Goal: Find specific page/section: Find specific page/section

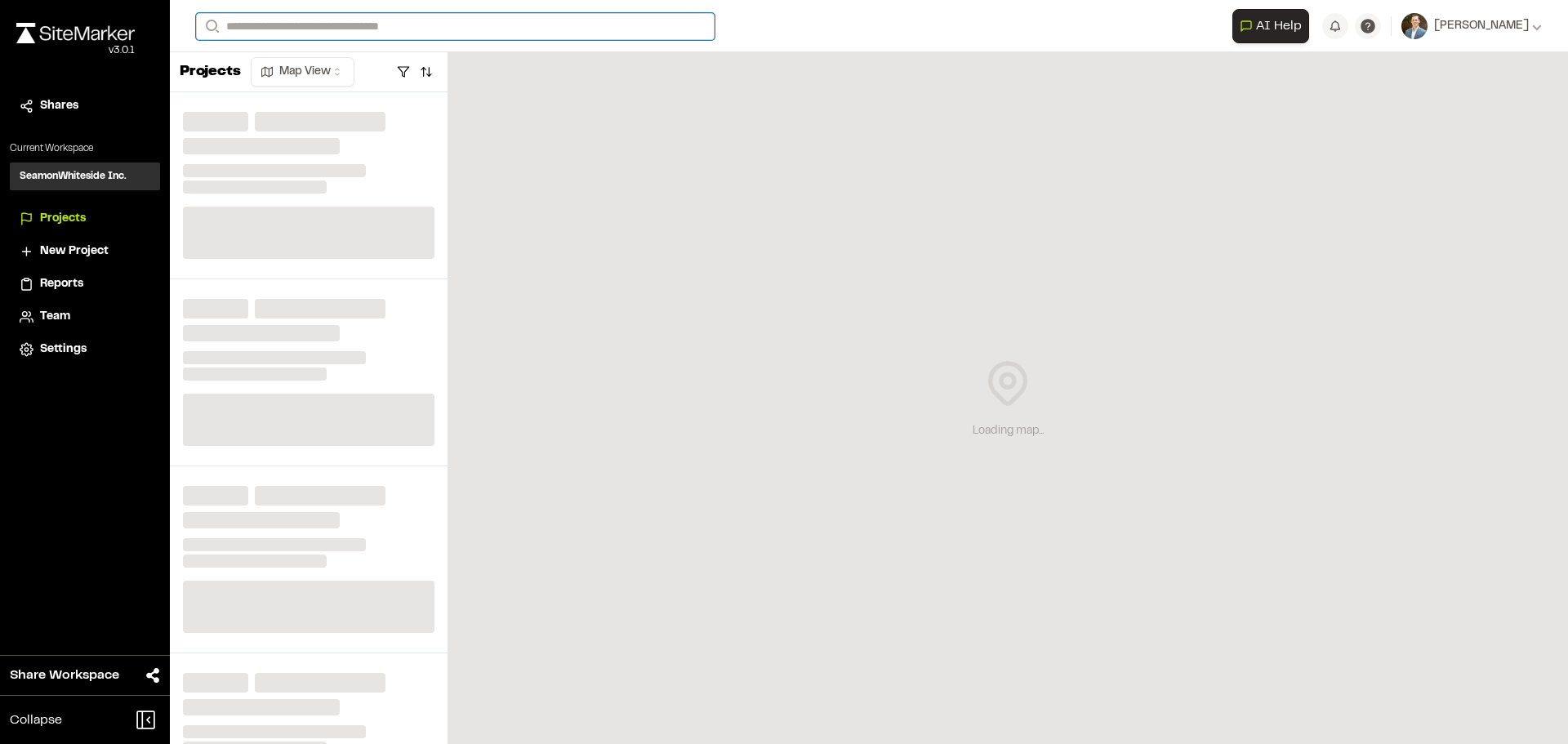
click at [372, 31] on input "Search" at bounding box center [456, 26] width 519 height 27
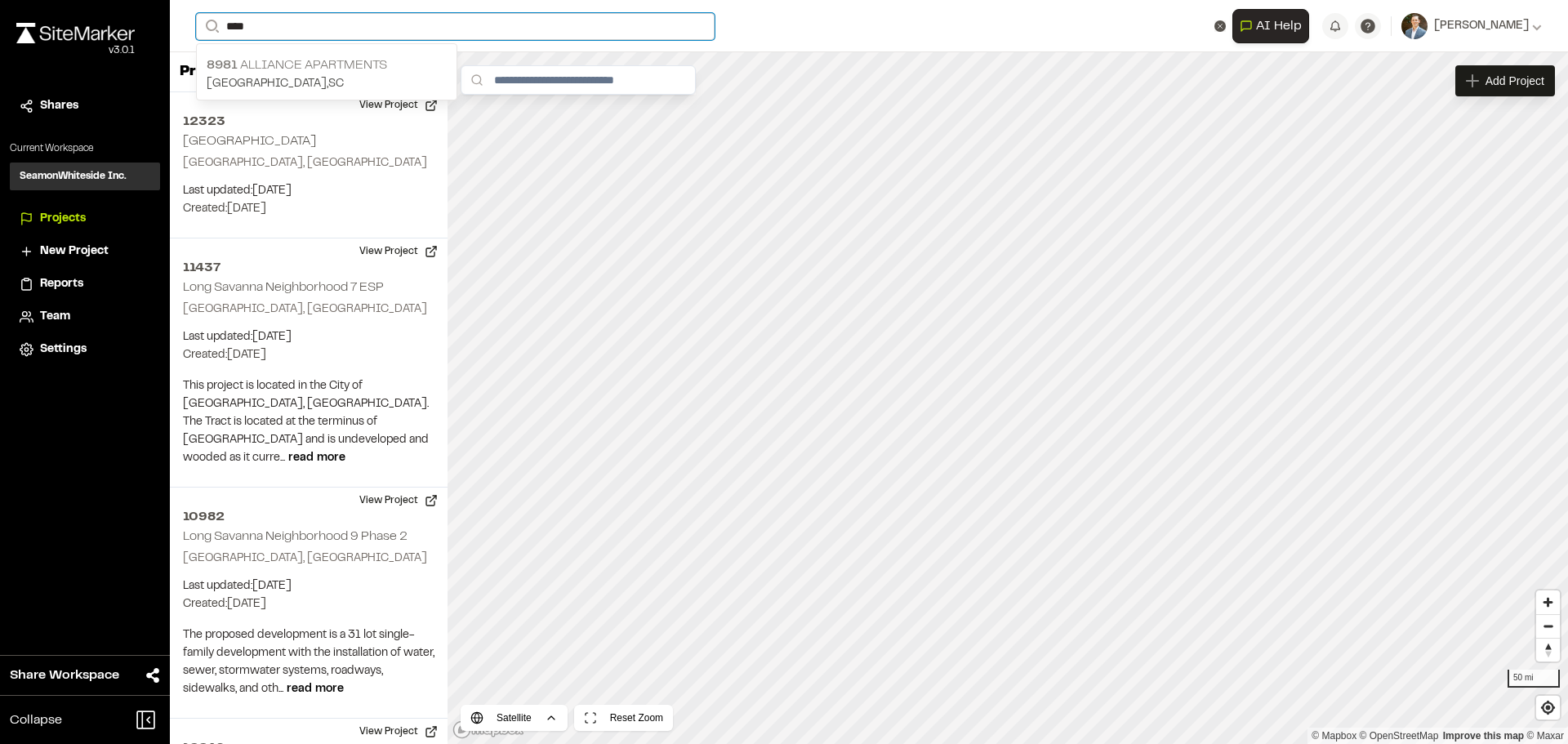
type input "****"
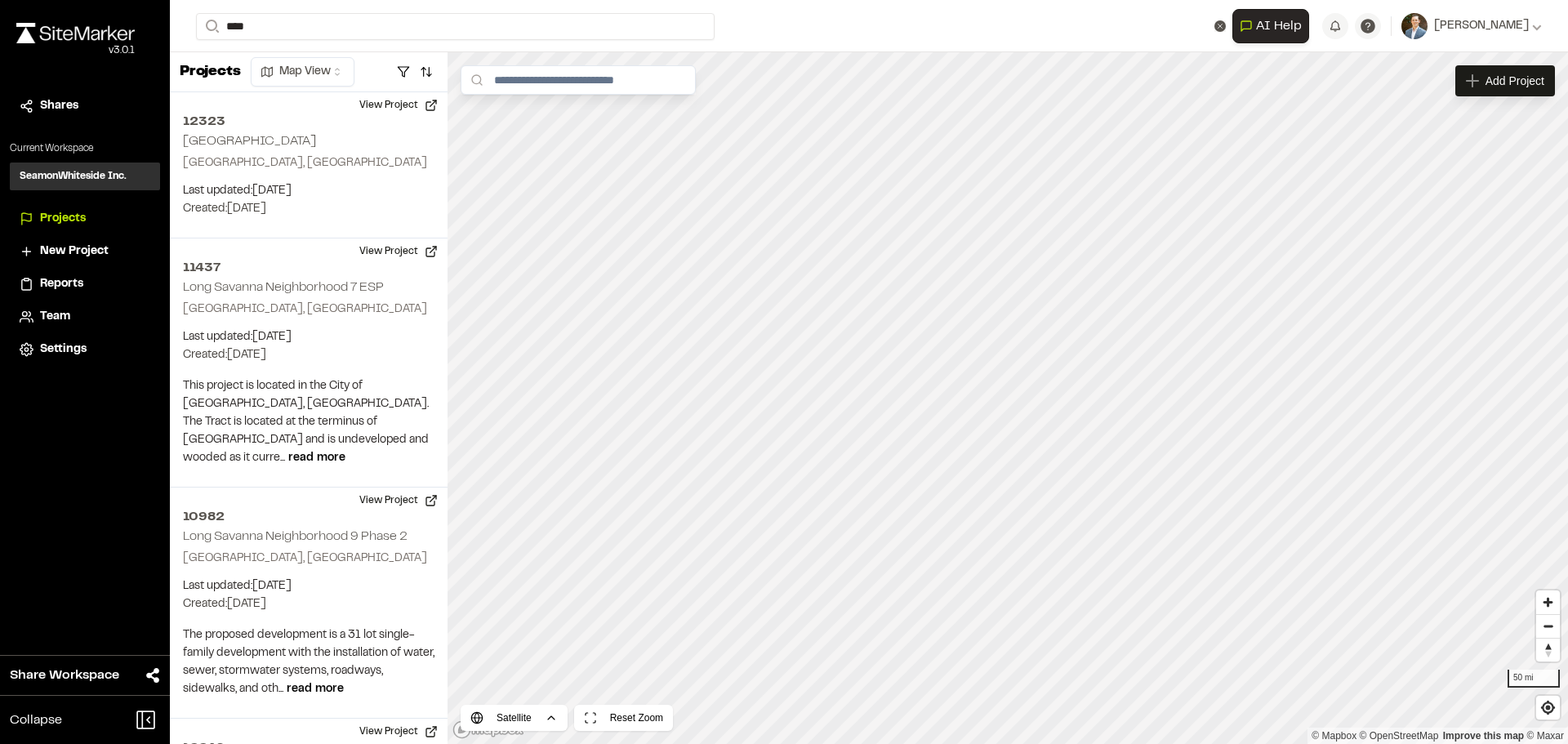
click at [369, 68] on p "8981 Alliance Apartments" at bounding box center [326, 65] width 240 height 19
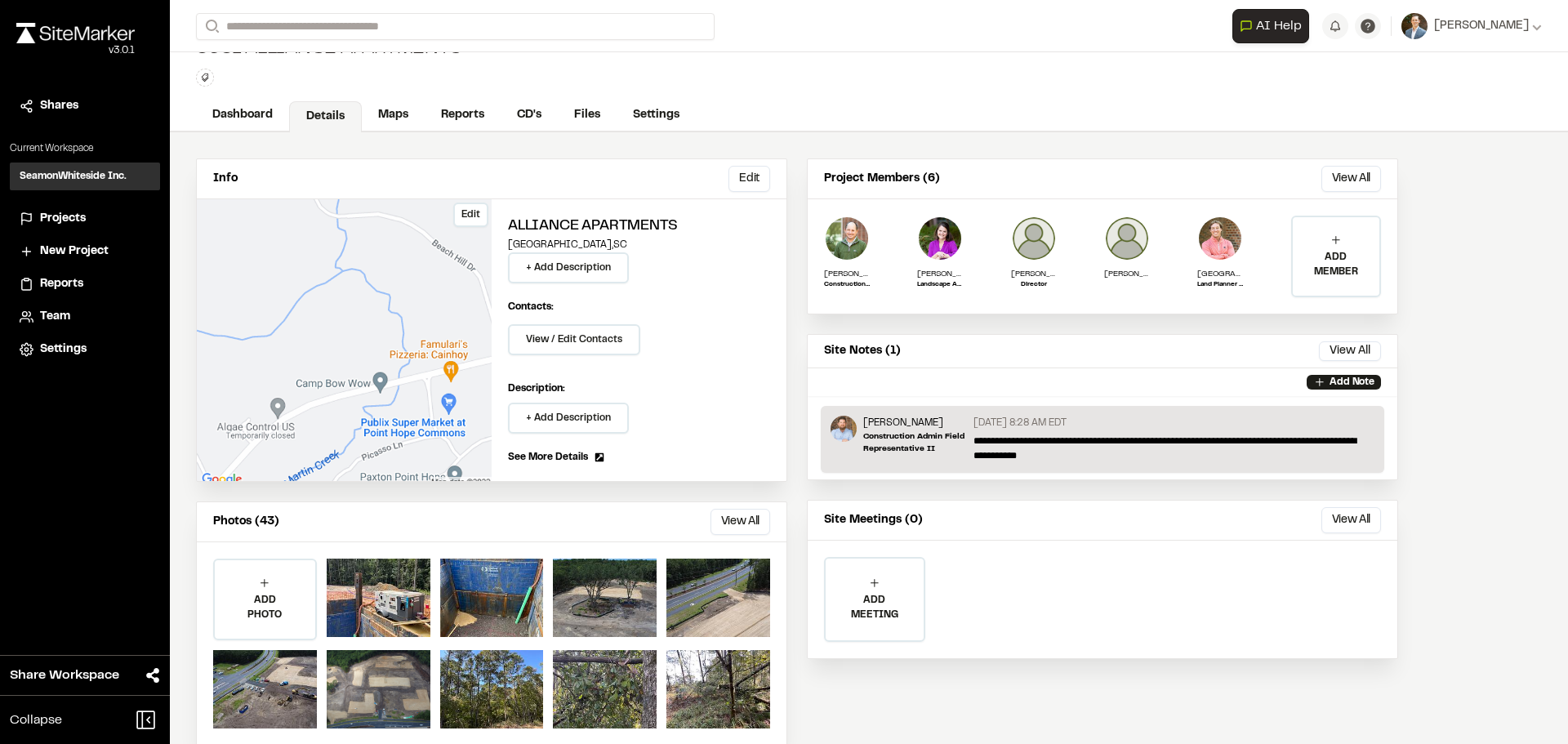
scroll to position [57, 0]
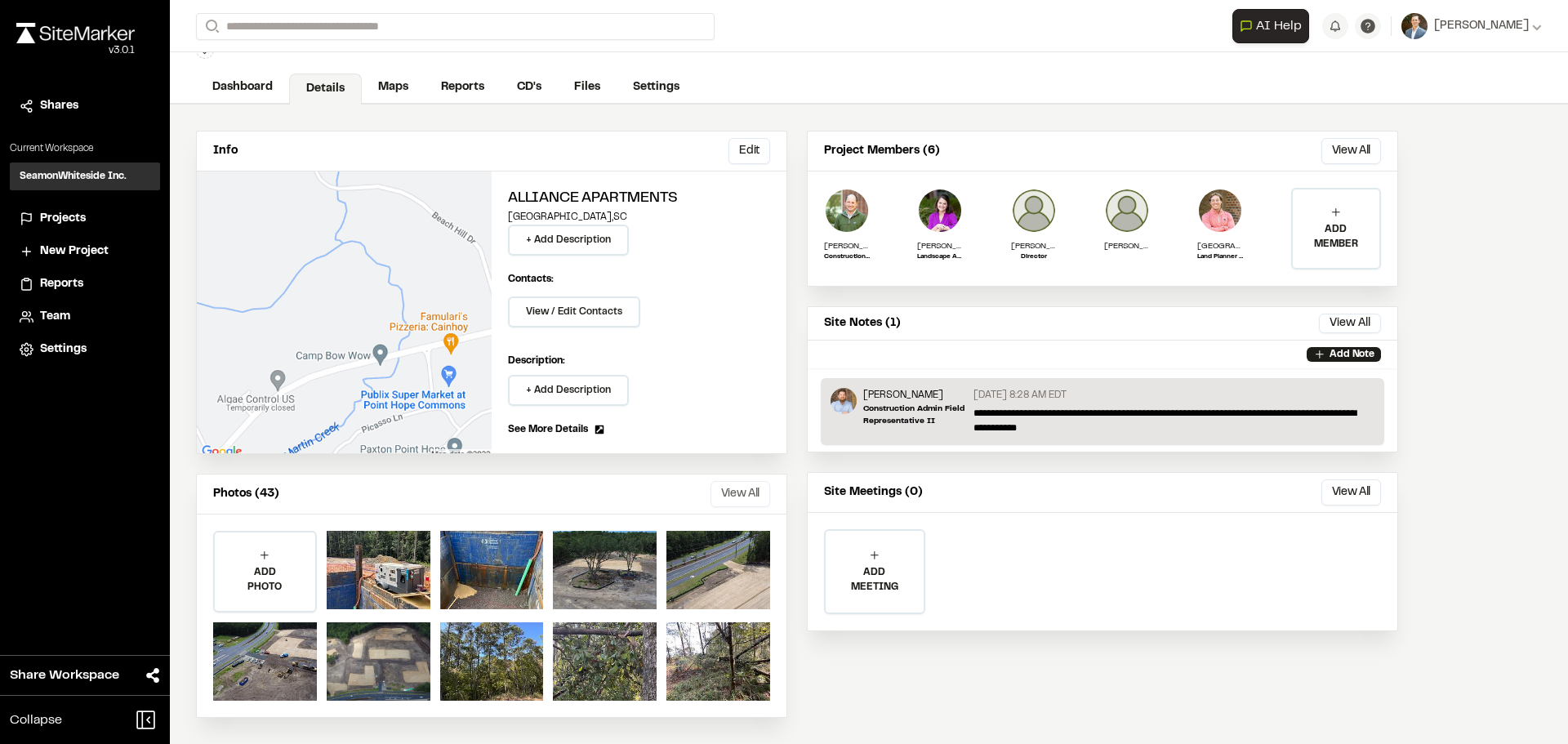
click at [729, 492] on button "View All" at bounding box center [740, 494] width 59 height 26
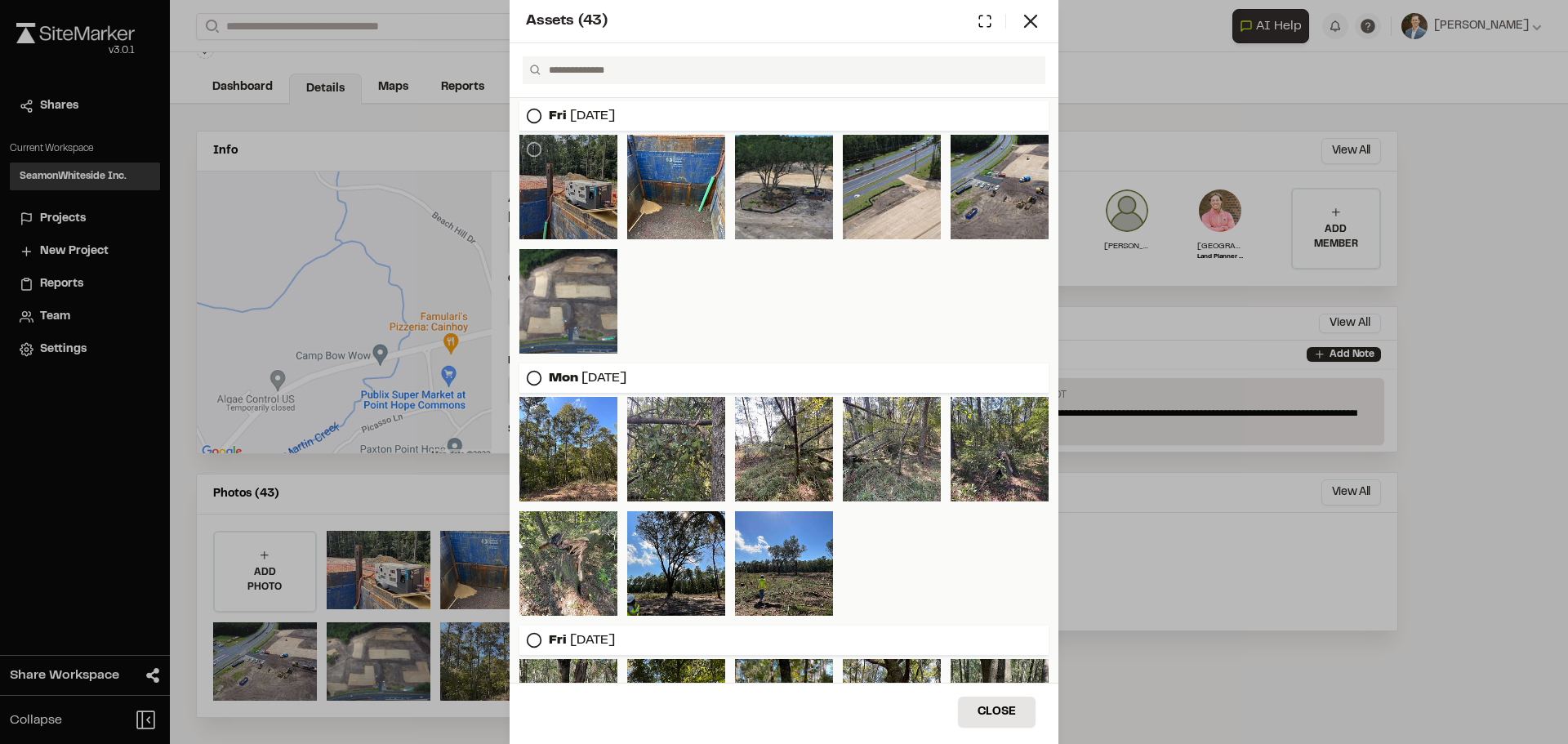
click at [575, 196] on div at bounding box center [569, 186] width 98 height 105
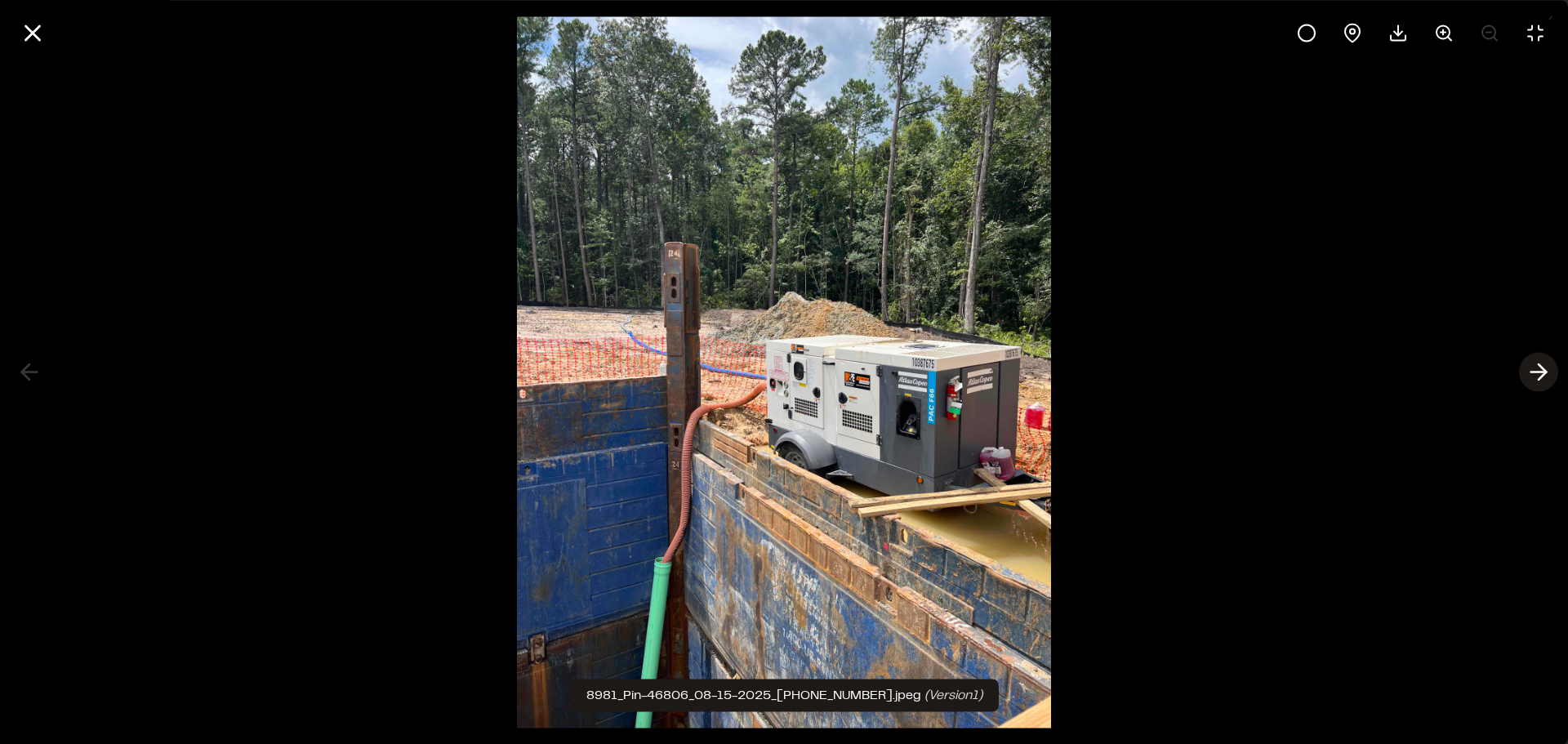
click at [1549, 376] on icon at bounding box center [1538, 372] width 26 height 28
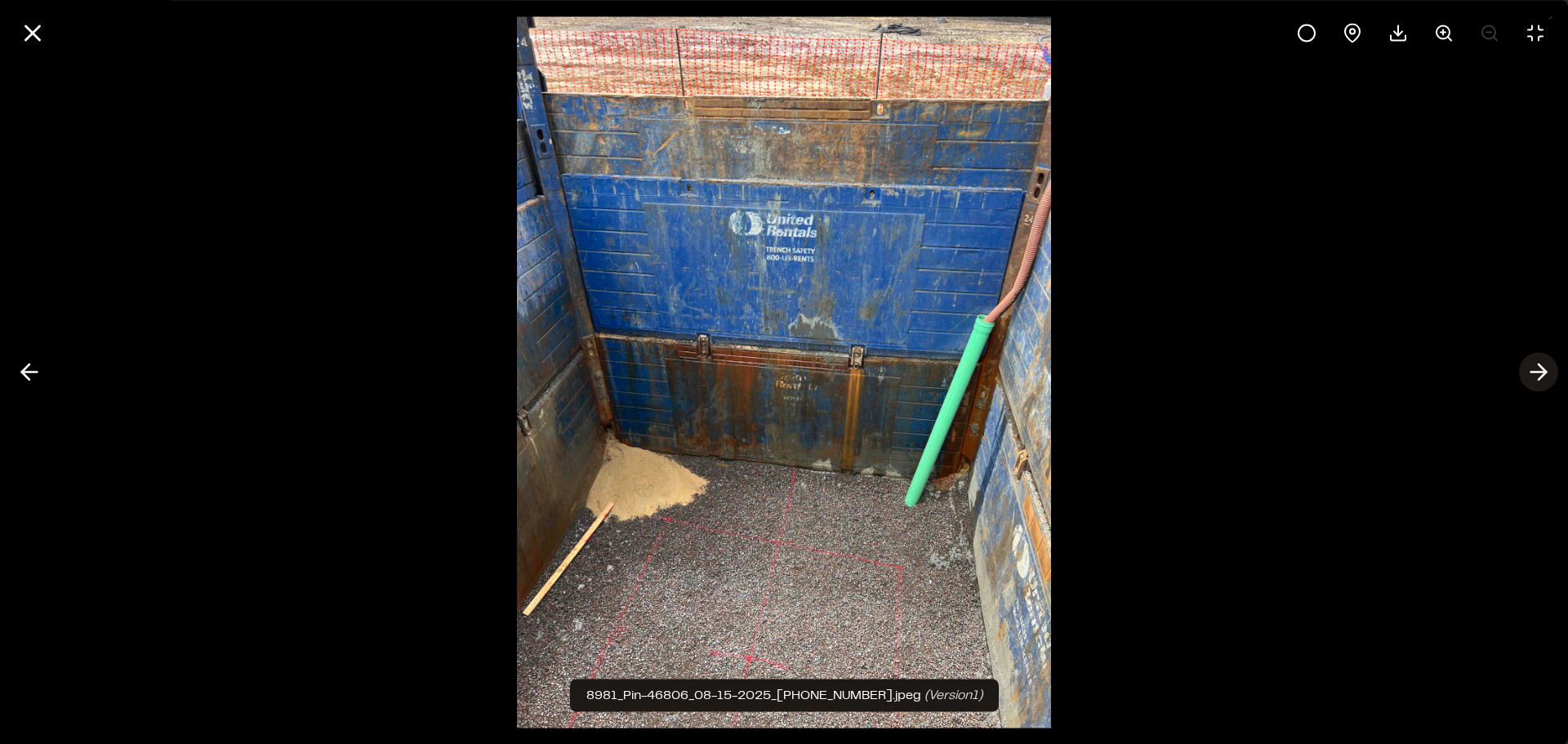
click at [1533, 368] on icon at bounding box center [1538, 372] width 26 height 28
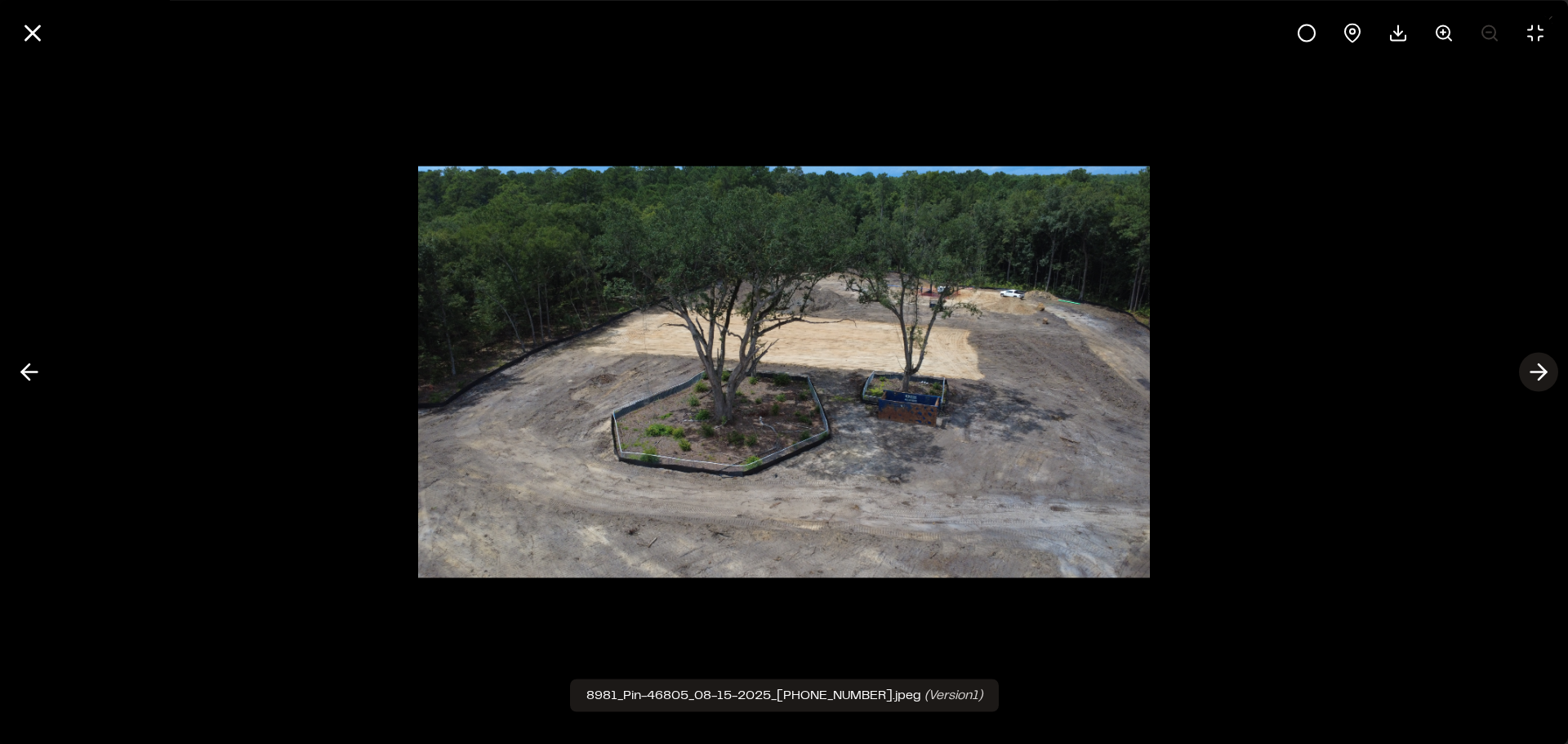
click at [1533, 368] on icon at bounding box center [1538, 372] width 26 height 28
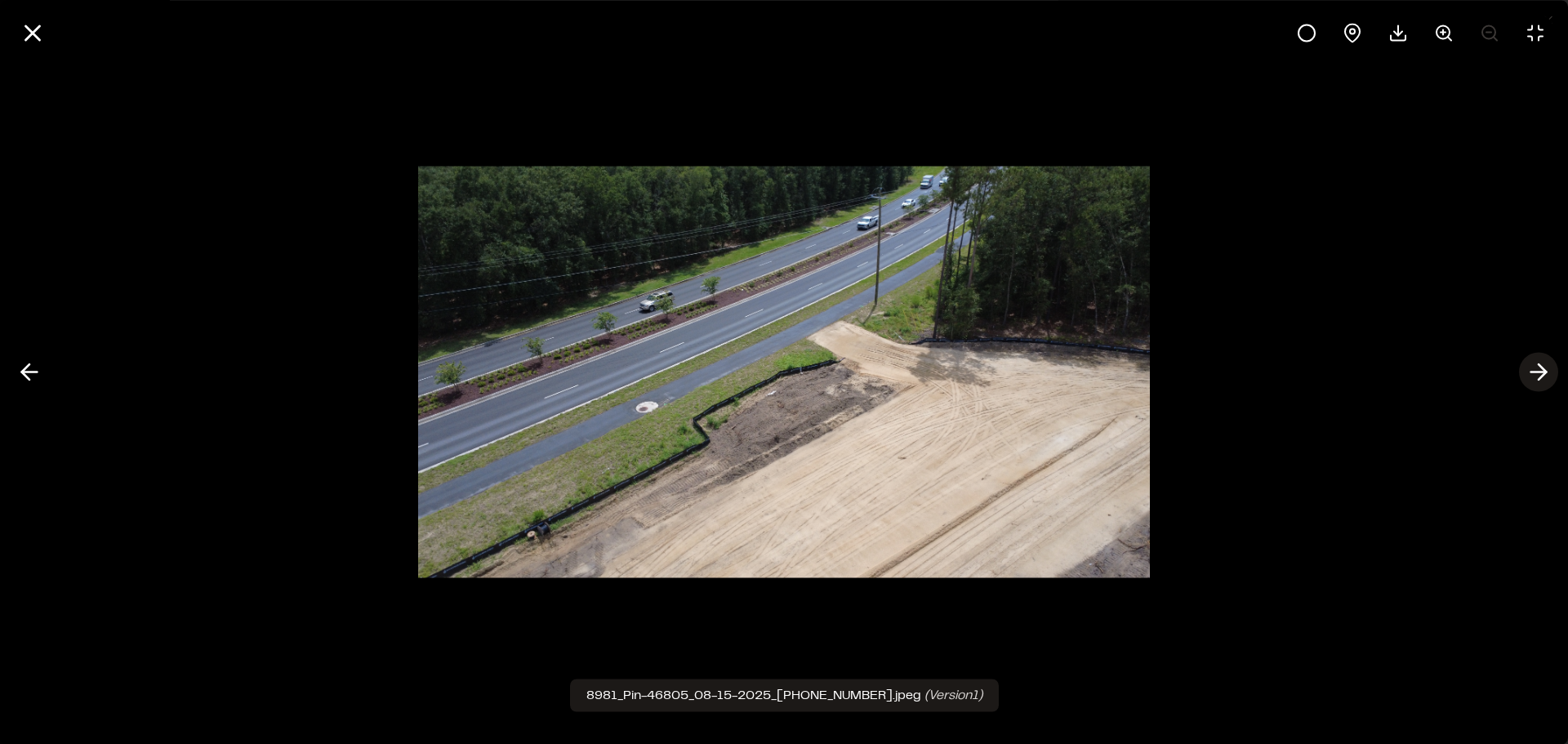
click at [1533, 368] on icon at bounding box center [1538, 372] width 26 height 28
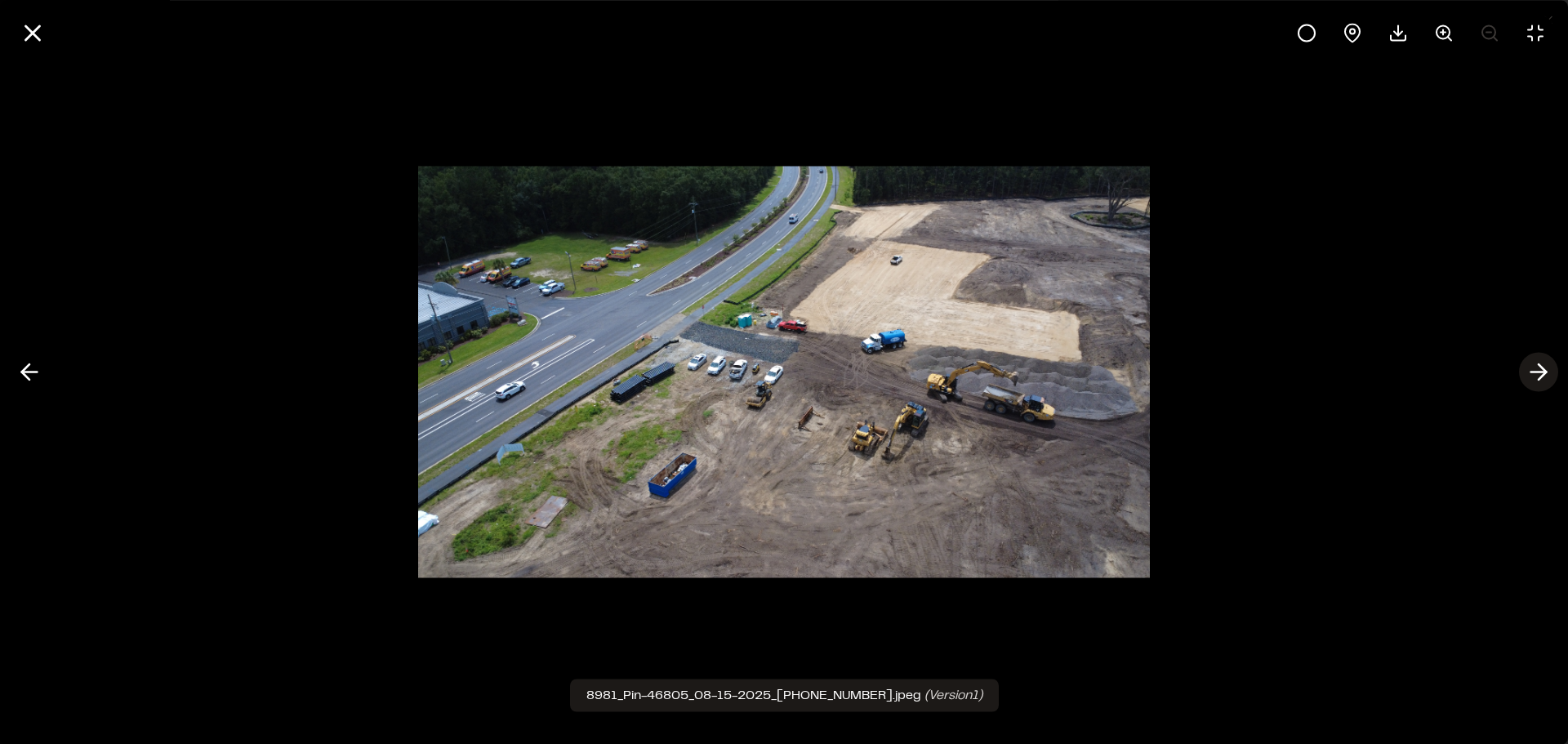
click at [1532, 369] on icon at bounding box center [1538, 372] width 26 height 28
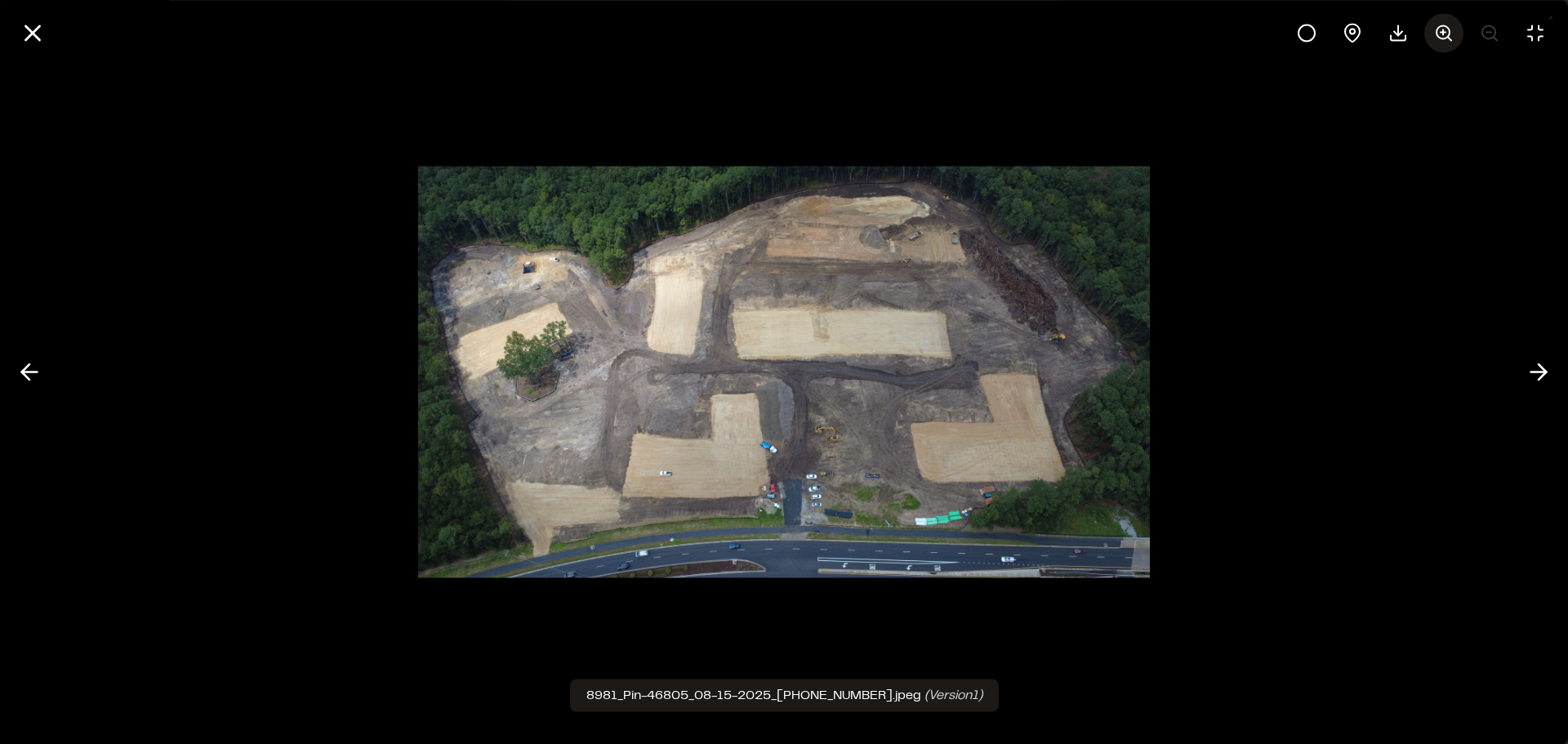
click at [1436, 33] on circle at bounding box center [1443, 32] width 13 height 13
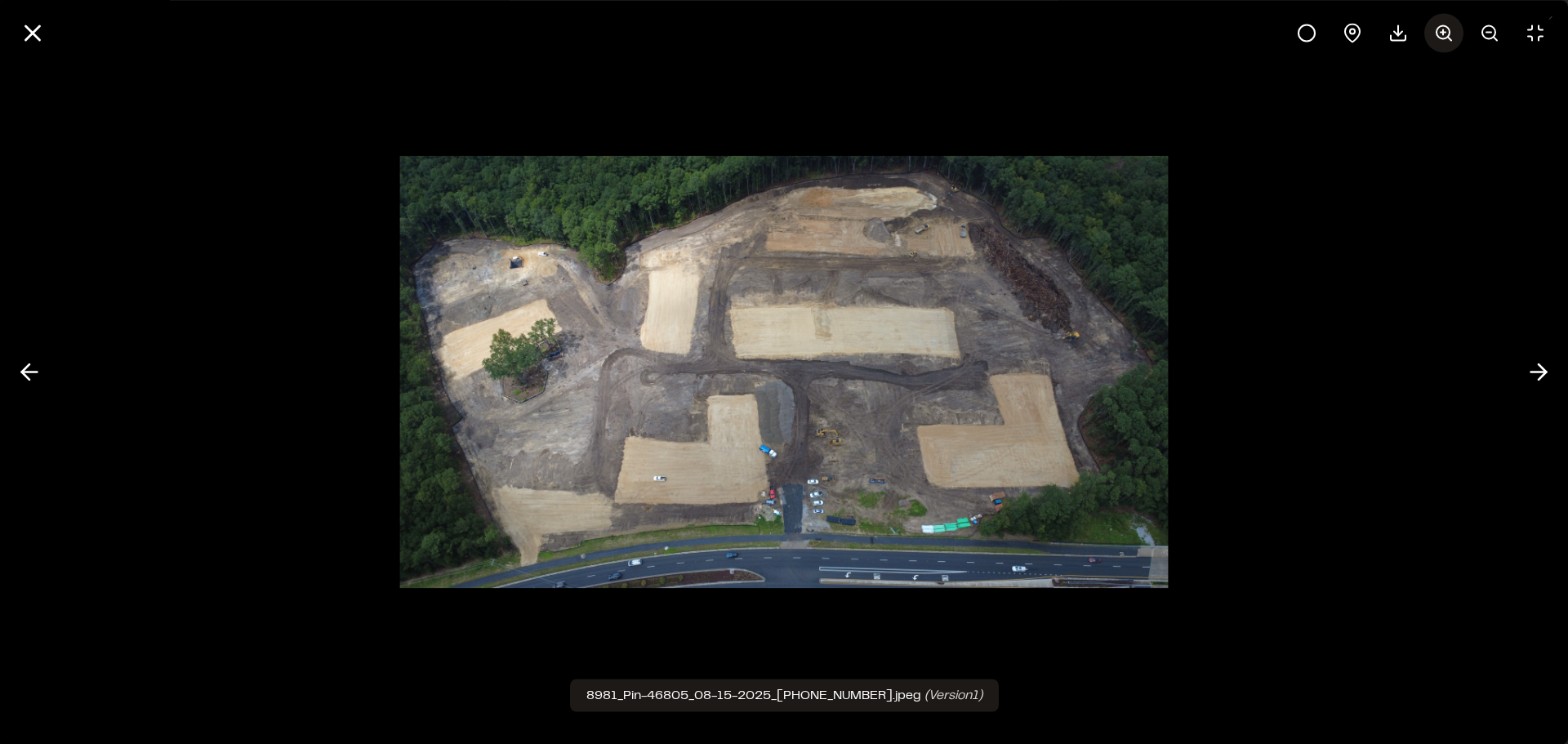
click at [1436, 33] on circle at bounding box center [1443, 32] width 13 height 13
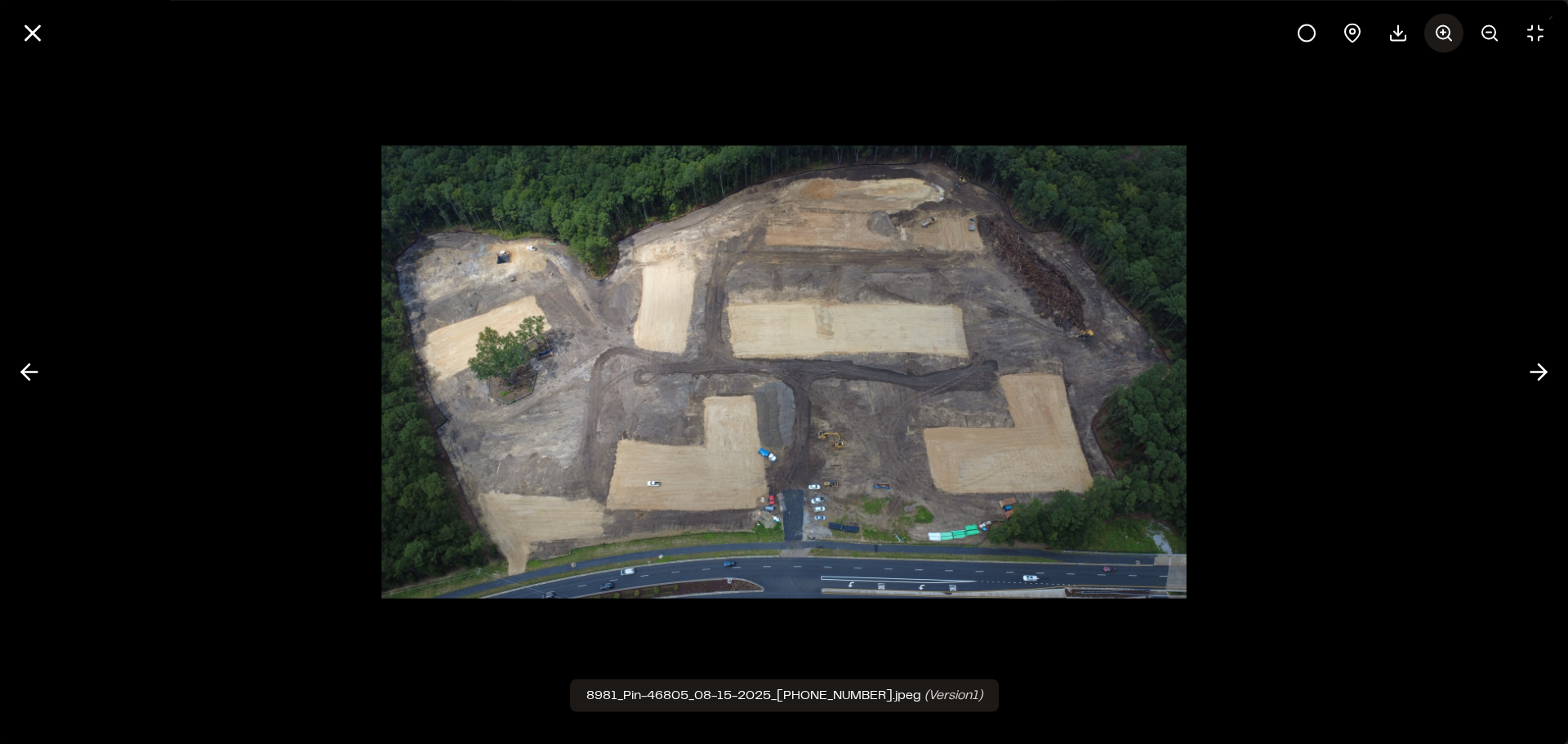
click at [1436, 33] on circle at bounding box center [1443, 32] width 13 height 13
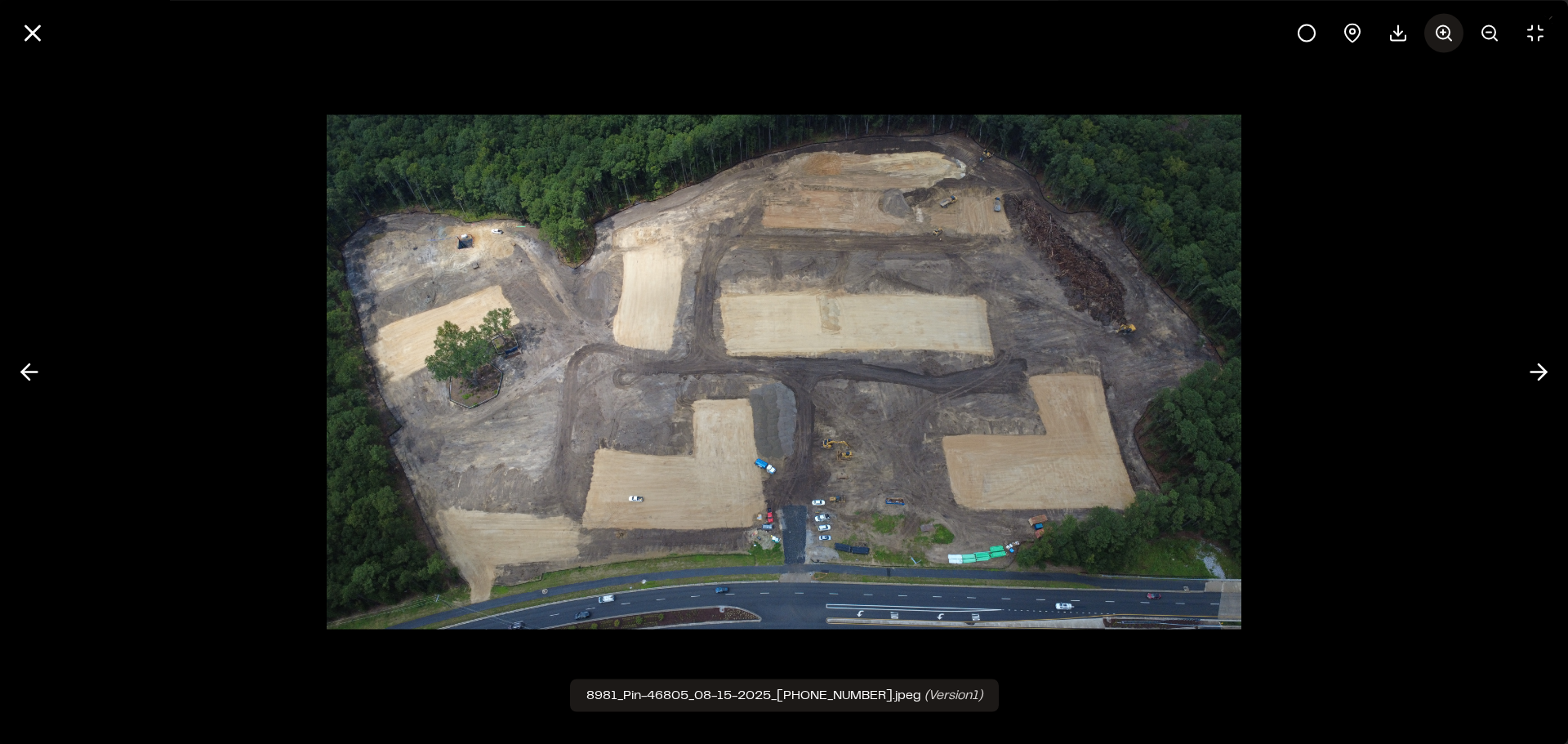
click at [1436, 33] on circle at bounding box center [1443, 32] width 13 height 13
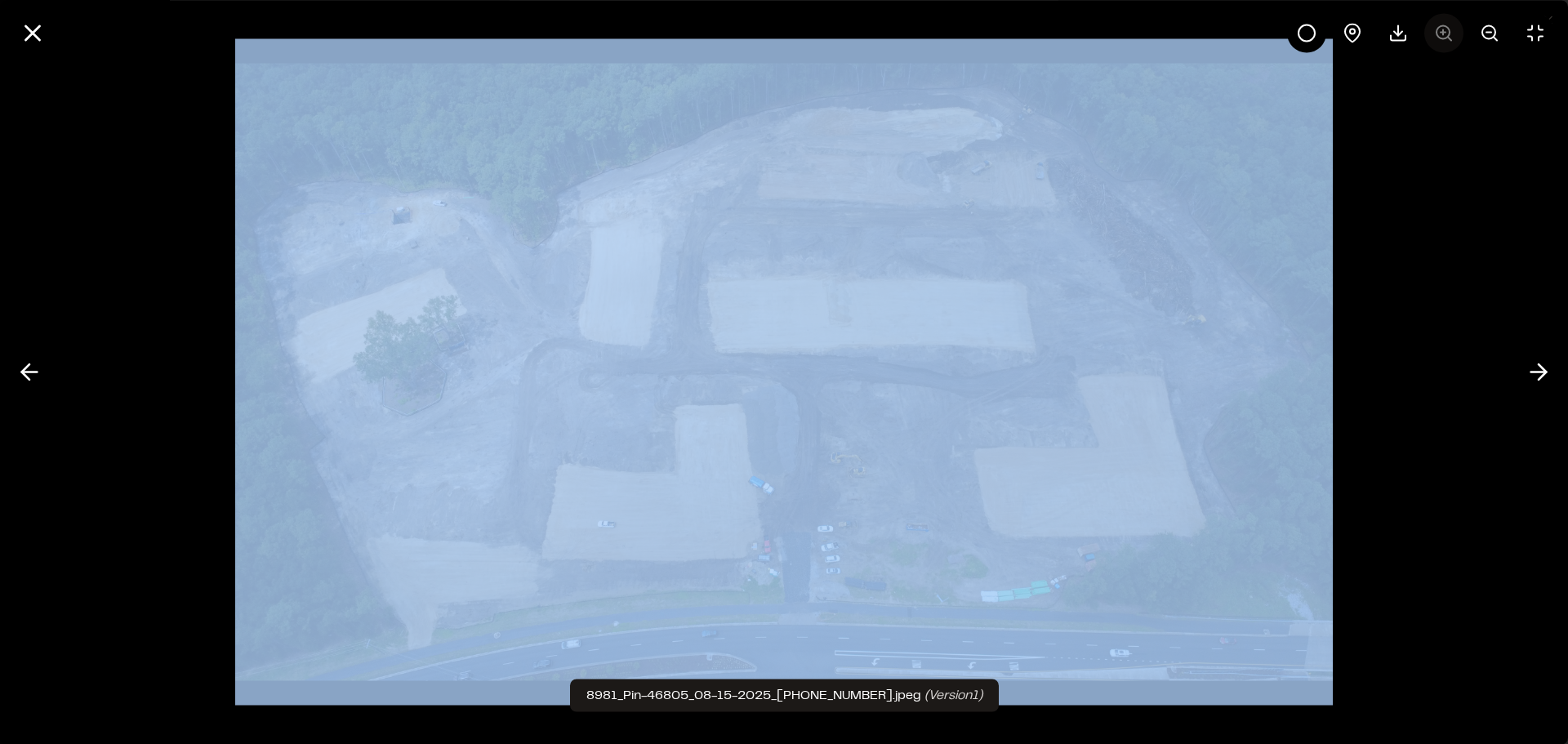
click at [1436, 33] on div at bounding box center [1421, 32] width 268 height 39
click at [1036, 195] on img at bounding box center [784, 372] width 1097 height 666
click at [38, 48] on button at bounding box center [32, 32] width 39 height 39
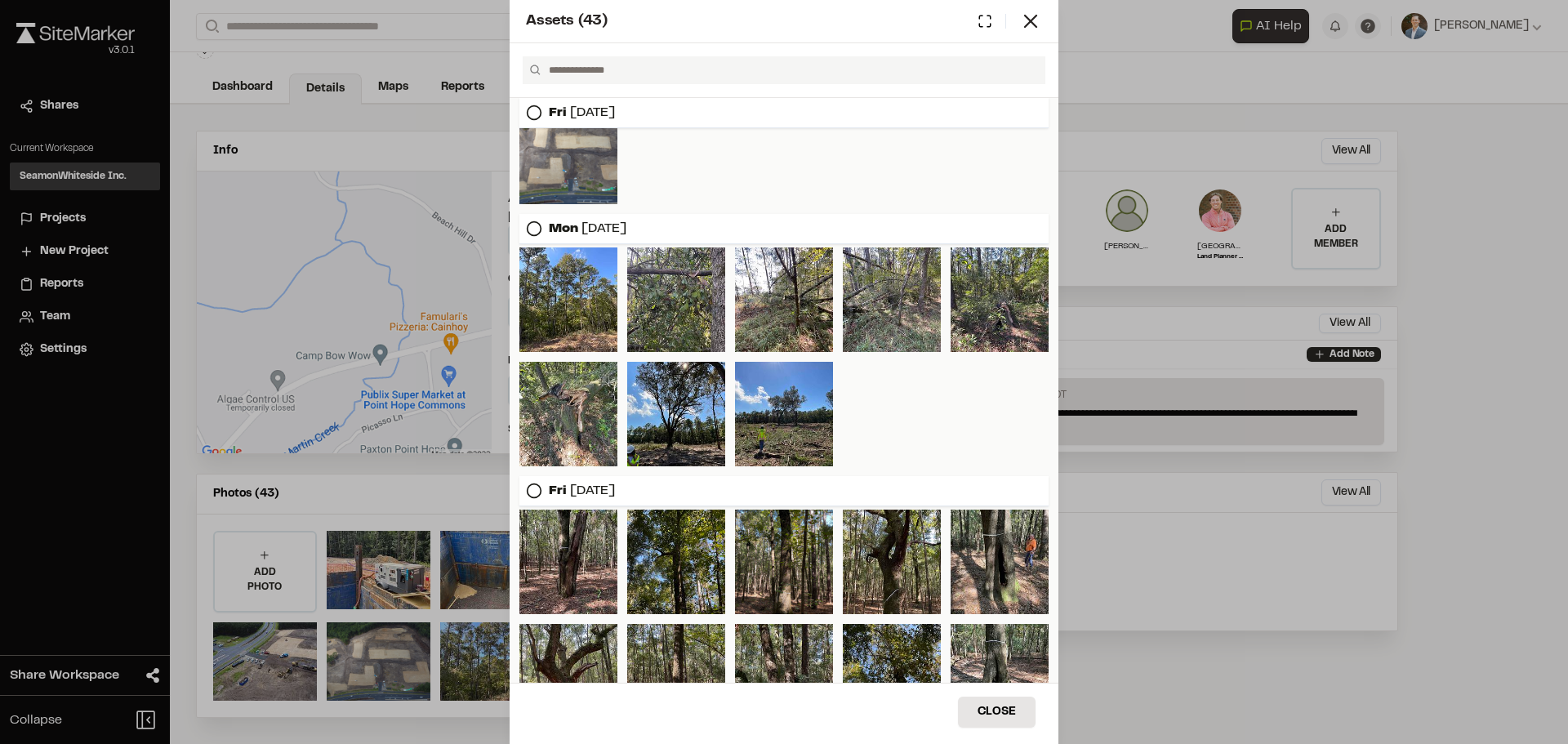
scroll to position [163, 0]
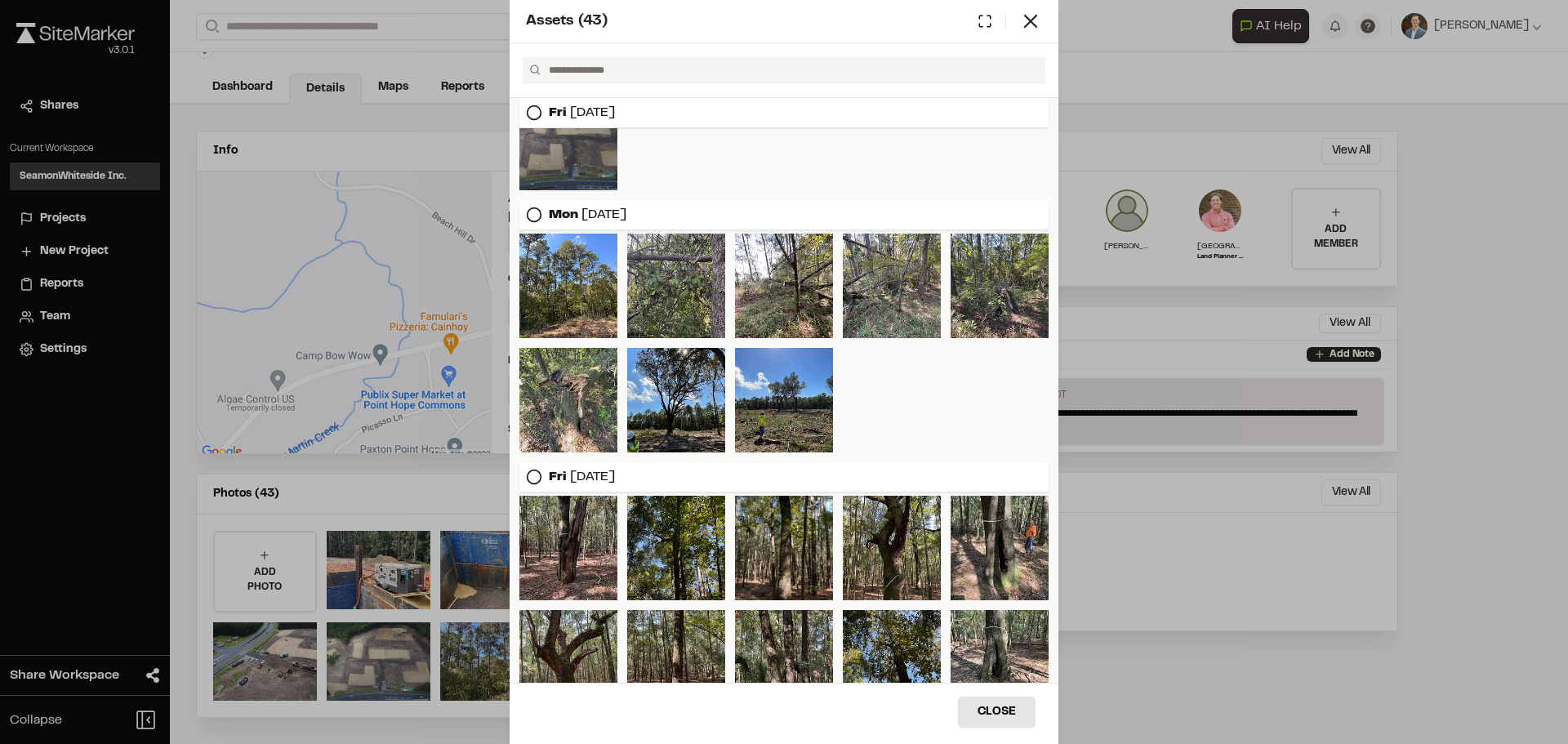
click at [570, 165] on div at bounding box center [569, 138] width 98 height 105
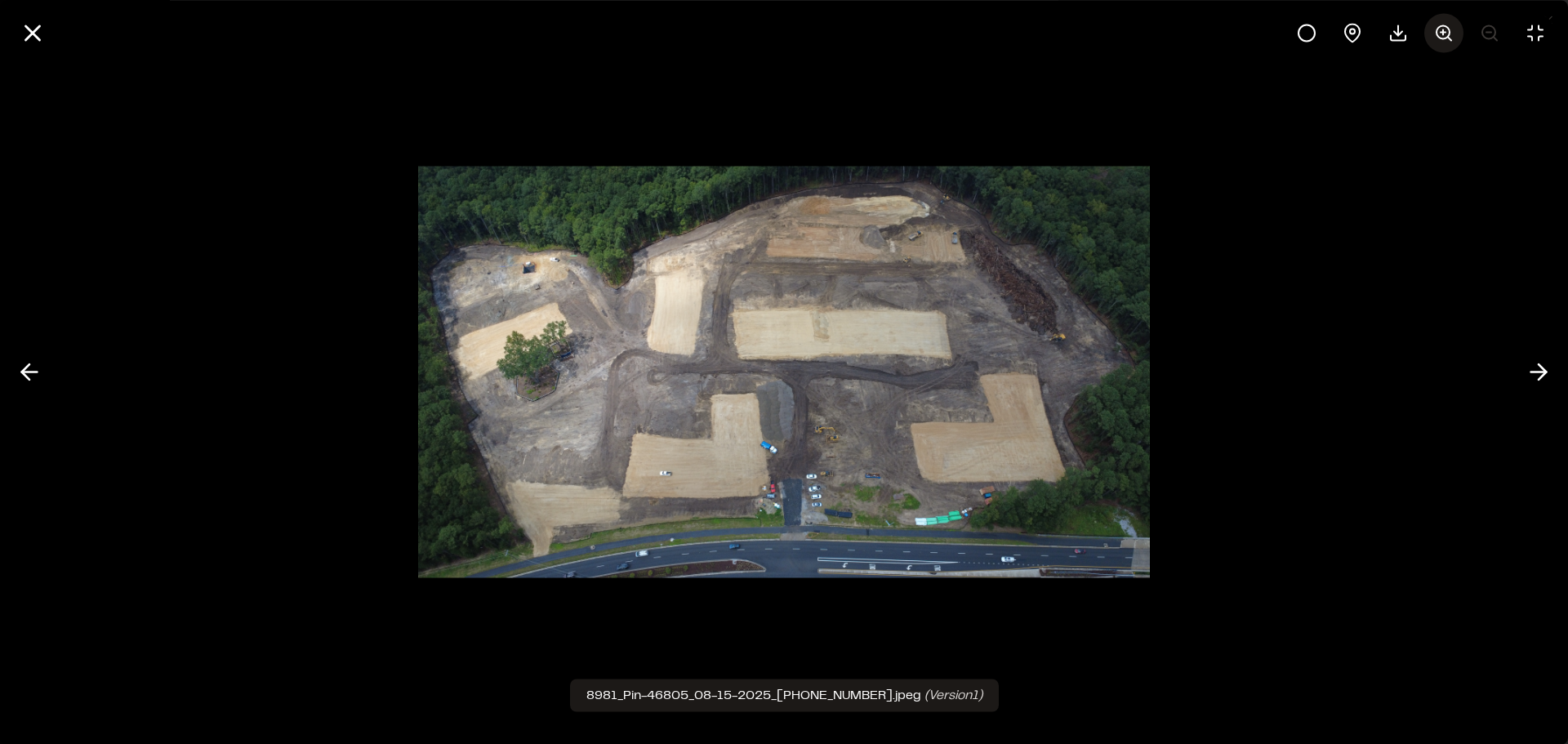
click at [1448, 32] on circle at bounding box center [1443, 32] width 13 height 13
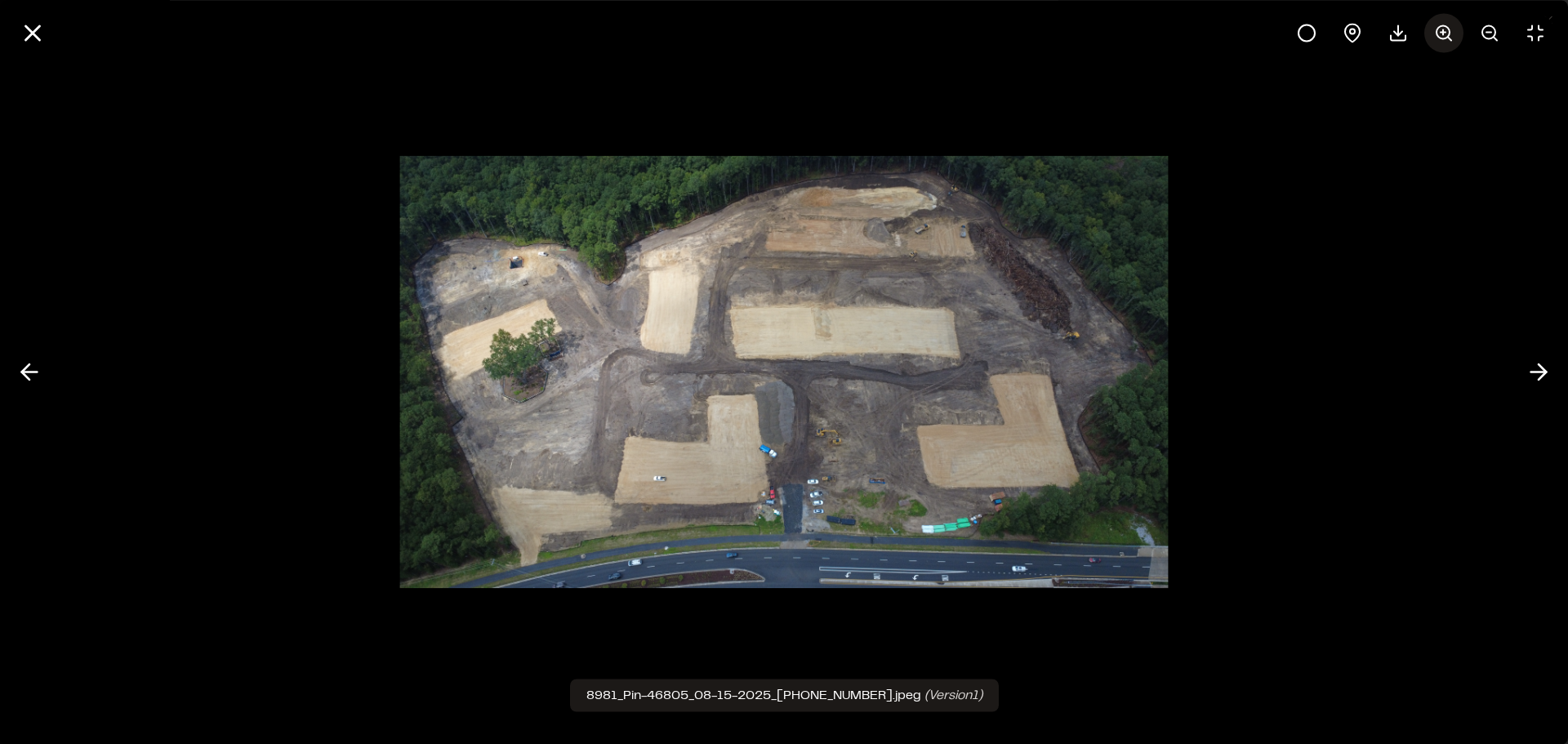
click at [1448, 32] on circle at bounding box center [1443, 32] width 13 height 13
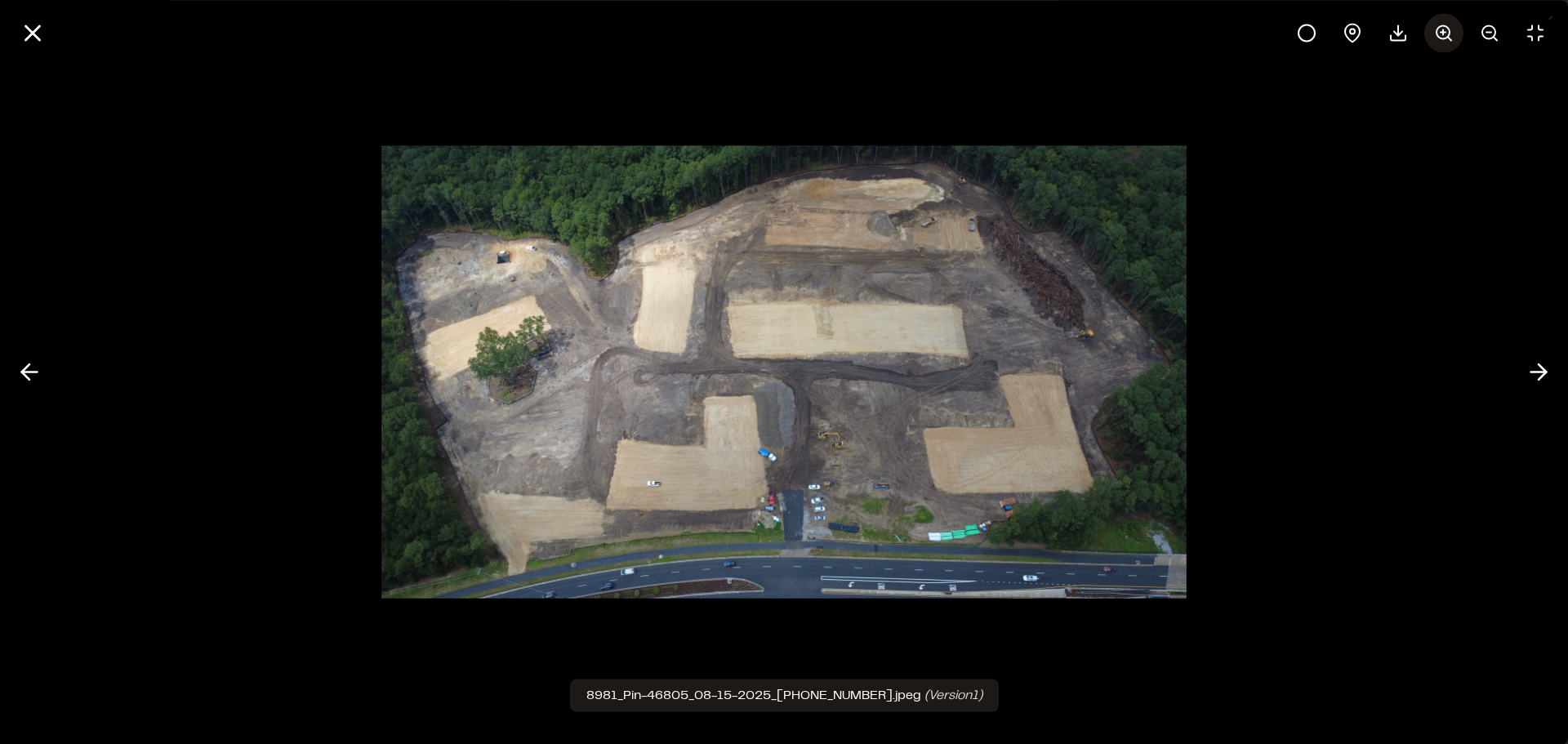
click at [1448, 32] on circle at bounding box center [1443, 32] width 13 height 13
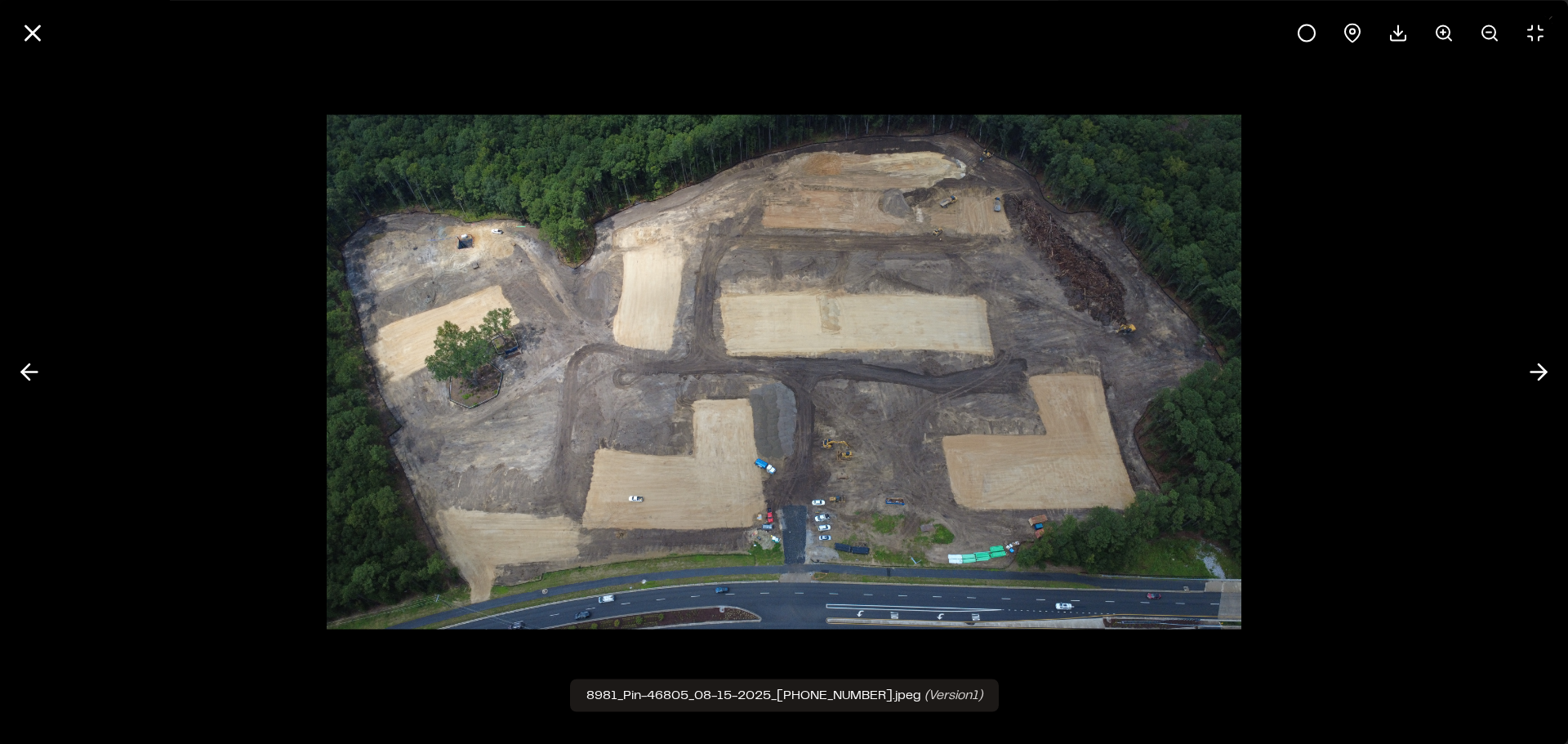
click at [22, 33] on icon at bounding box center [32, 32] width 28 height 28
